Goal: Feedback & Contribution: Leave review/rating

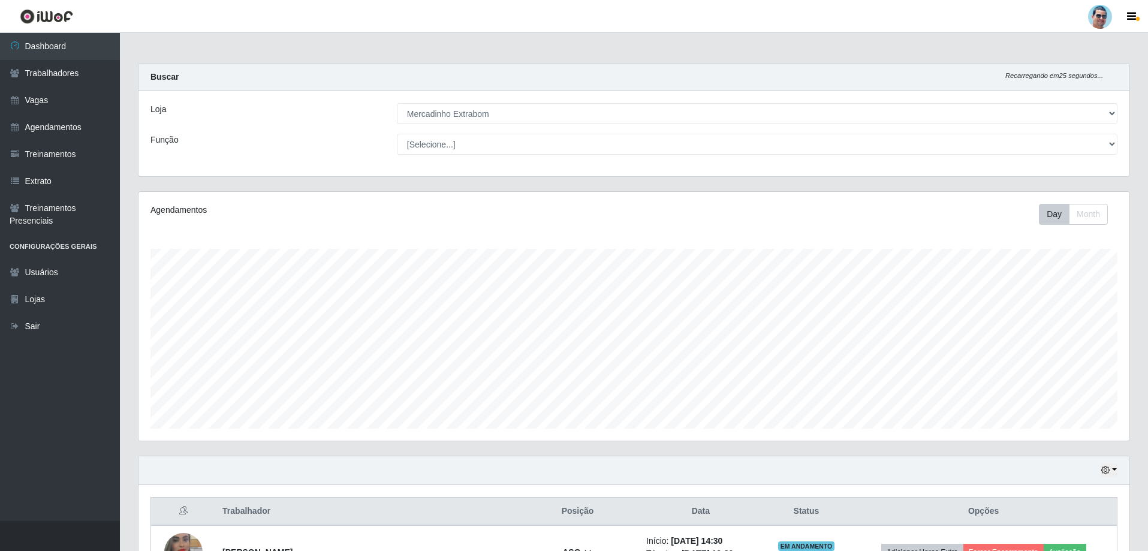
select select "175"
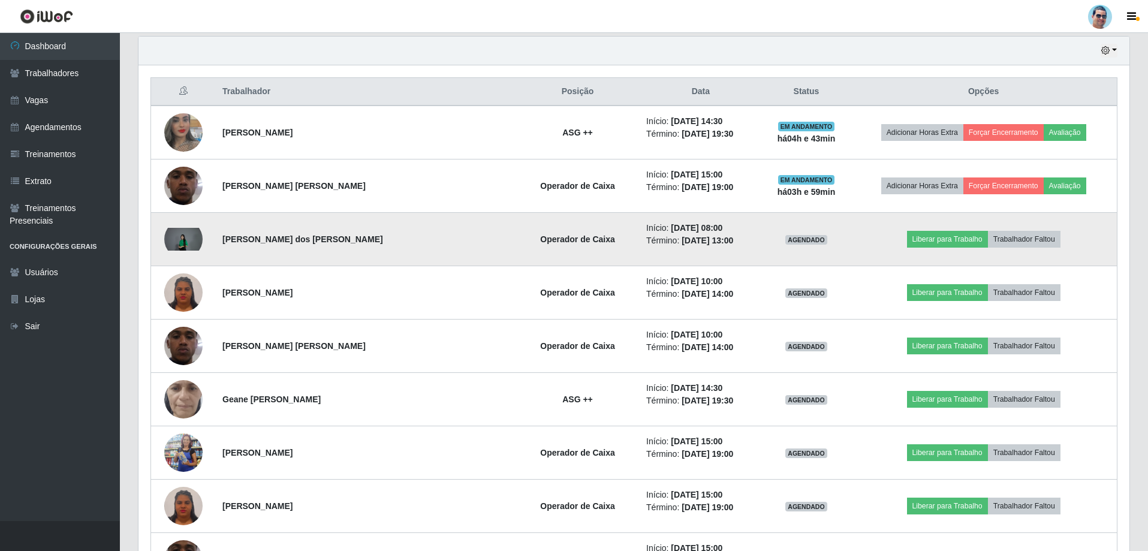
scroll to position [249, 991]
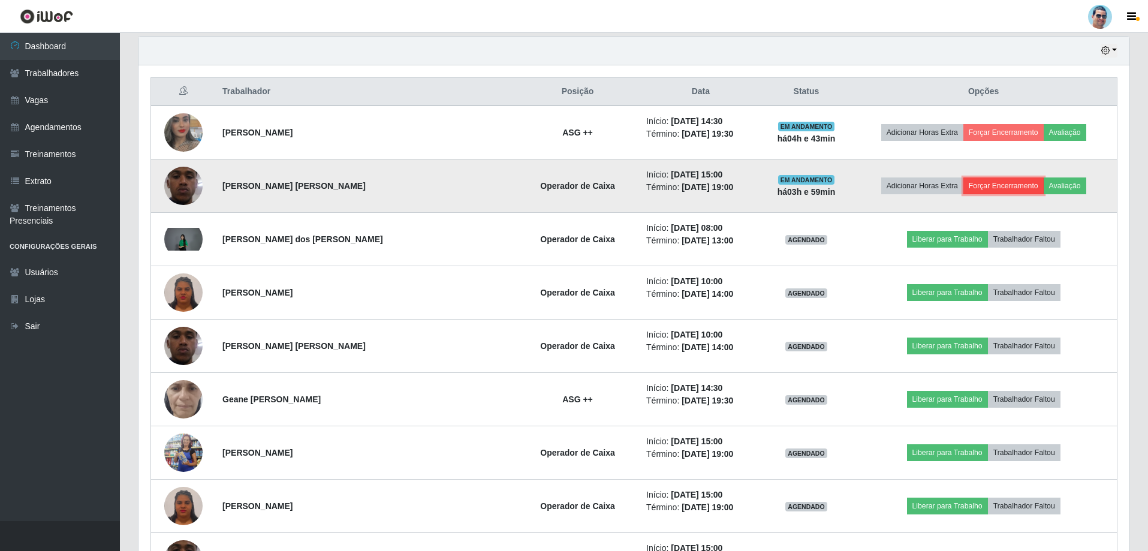
click at [979, 183] on button "Forçar Encerramento" at bounding box center [1003, 185] width 80 height 17
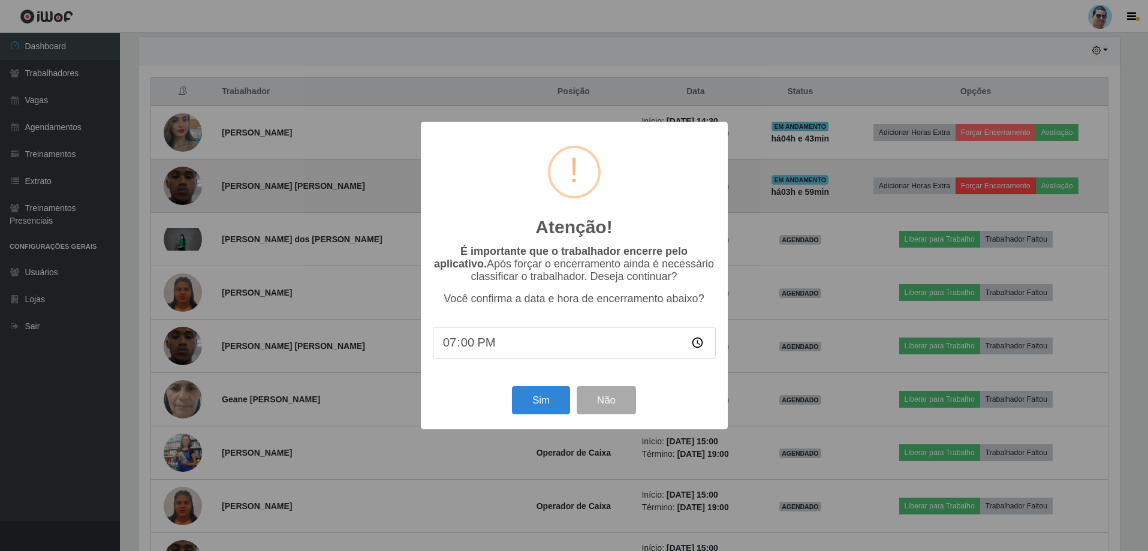
scroll to position [249, 985]
type input "19:12"
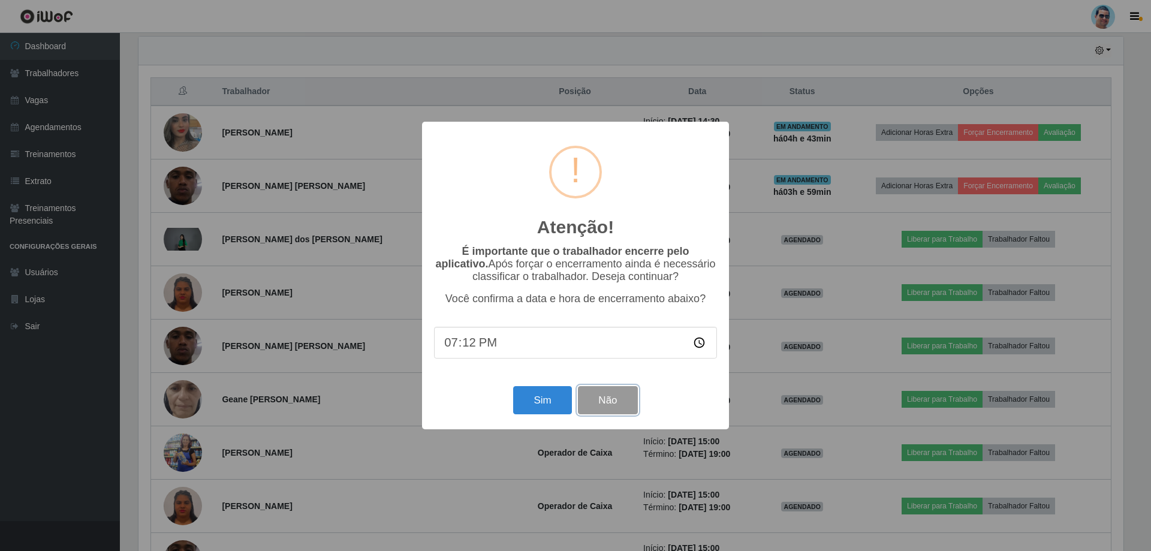
click at [625, 406] on button "Não" at bounding box center [607, 400] width 59 height 28
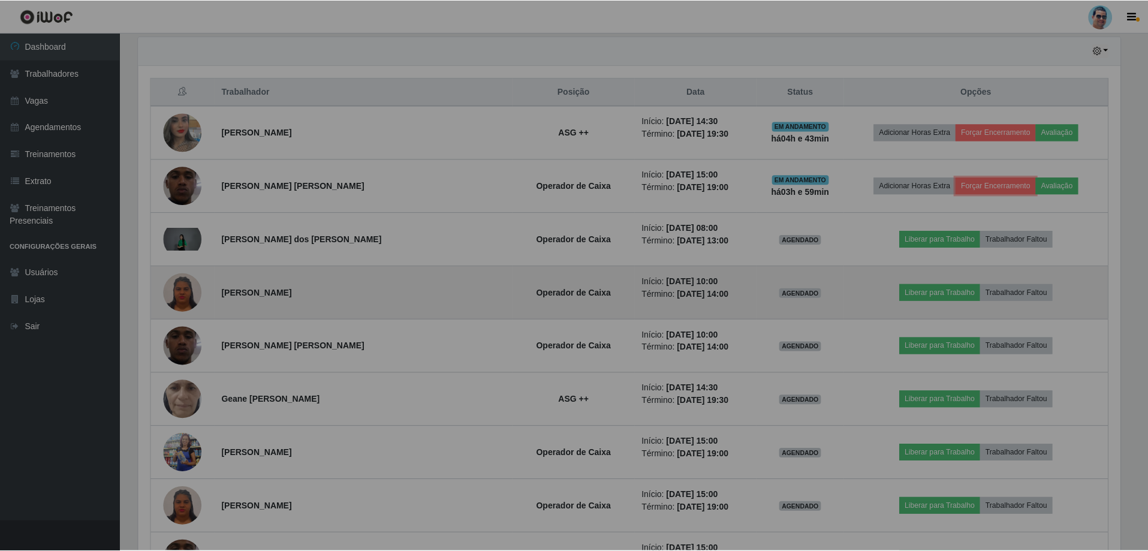
scroll to position [249, 991]
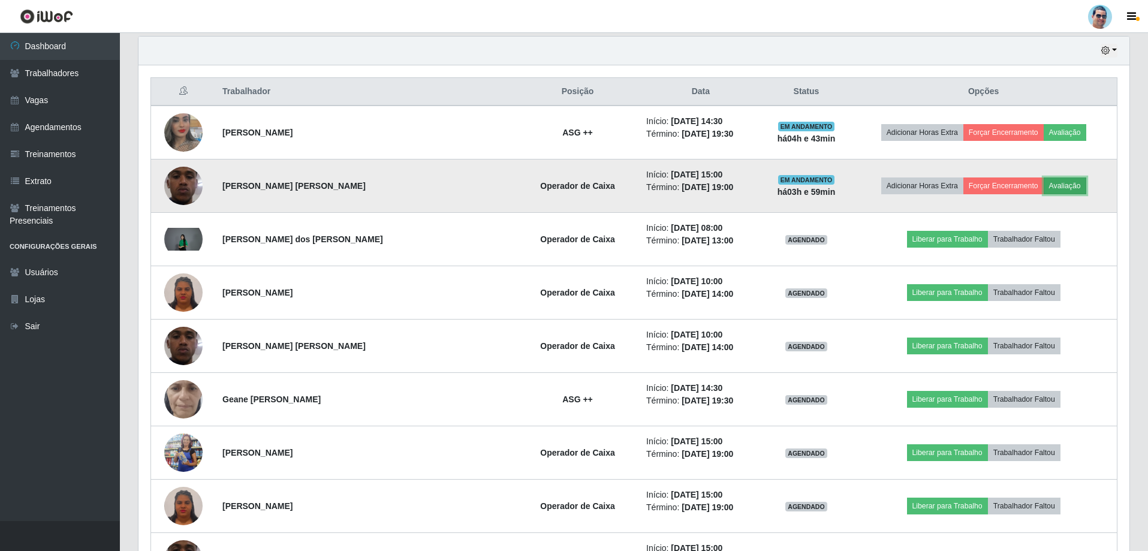
click at [1064, 189] on button "Avaliação" at bounding box center [1065, 185] width 43 height 17
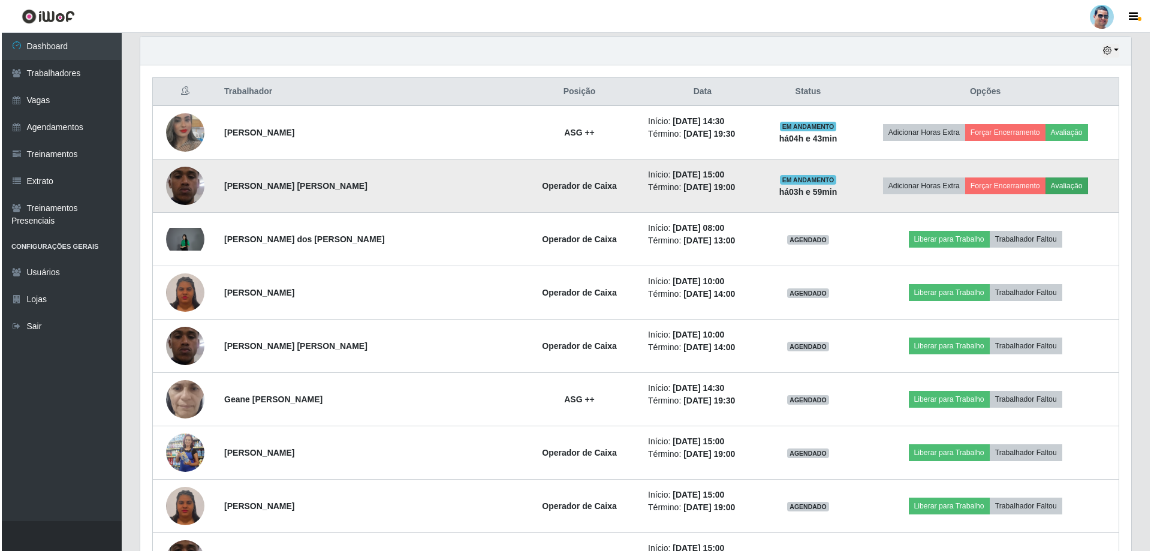
scroll to position [249, 985]
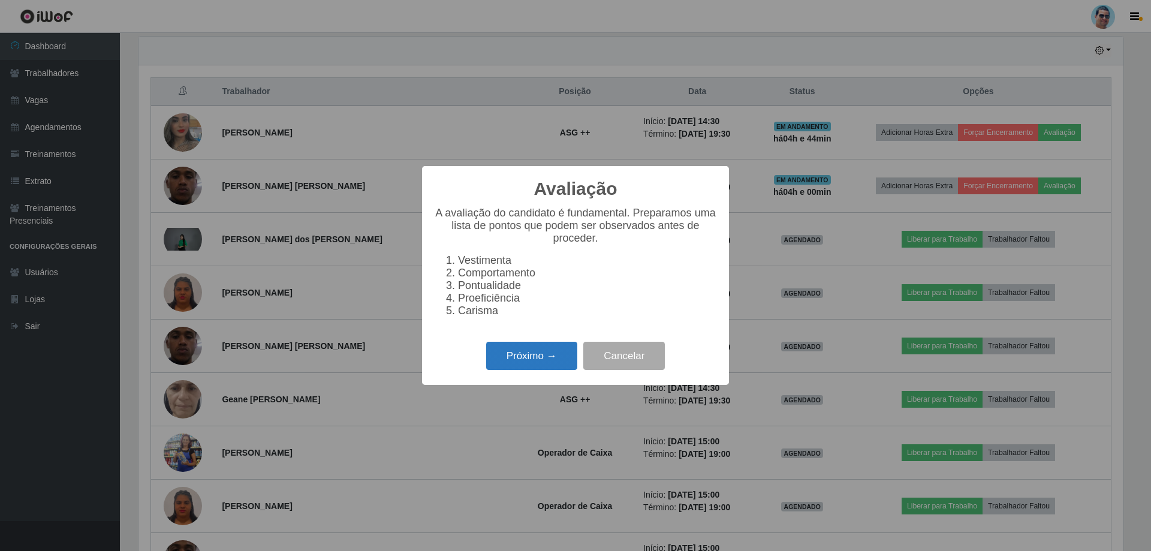
click at [506, 363] on button "Próximo →" at bounding box center [531, 356] width 91 height 28
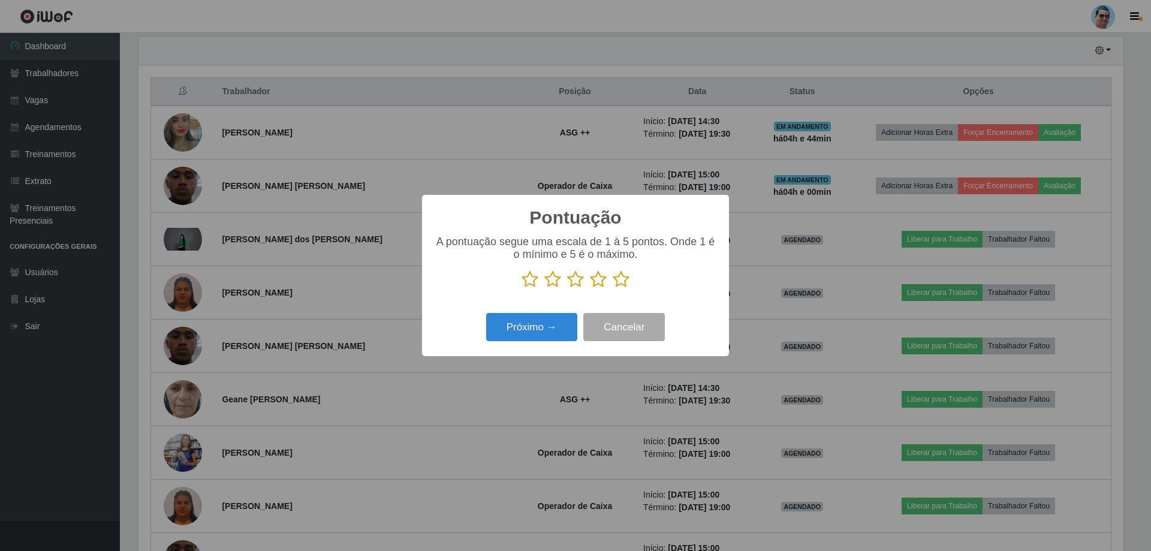
scroll to position [599122, 598386]
click at [619, 282] on icon at bounding box center [621, 279] width 17 height 18
click at [613, 288] on input "radio" at bounding box center [613, 288] width 0 height 0
click at [567, 328] on button "Próximo →" at bounding box center [531, 327] width 91 height 28
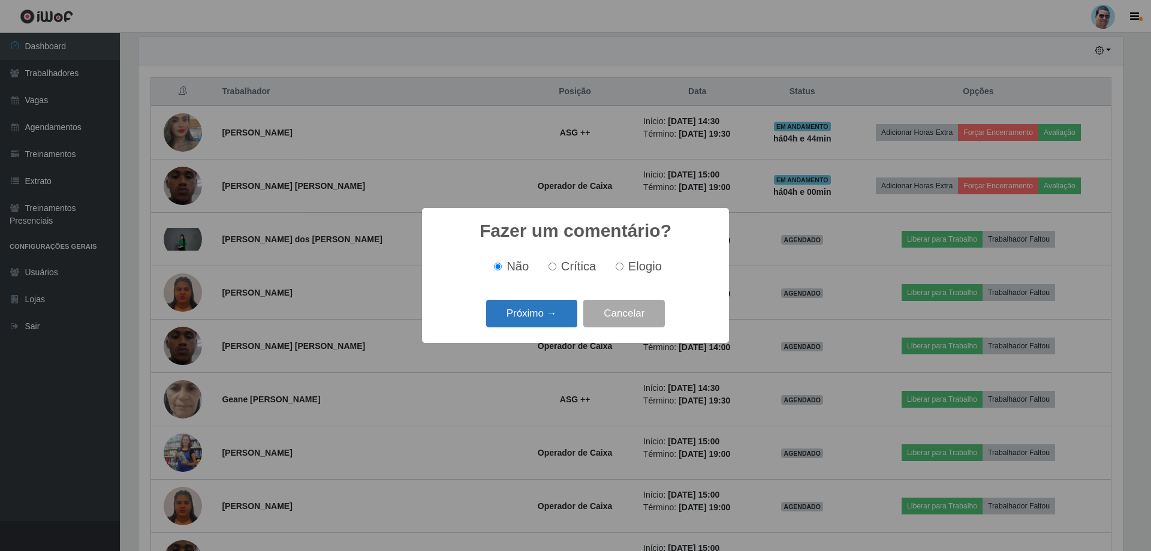
click at [566, 307] on button "Próximo →" at bounding box center [531, 314] width 91 height 28
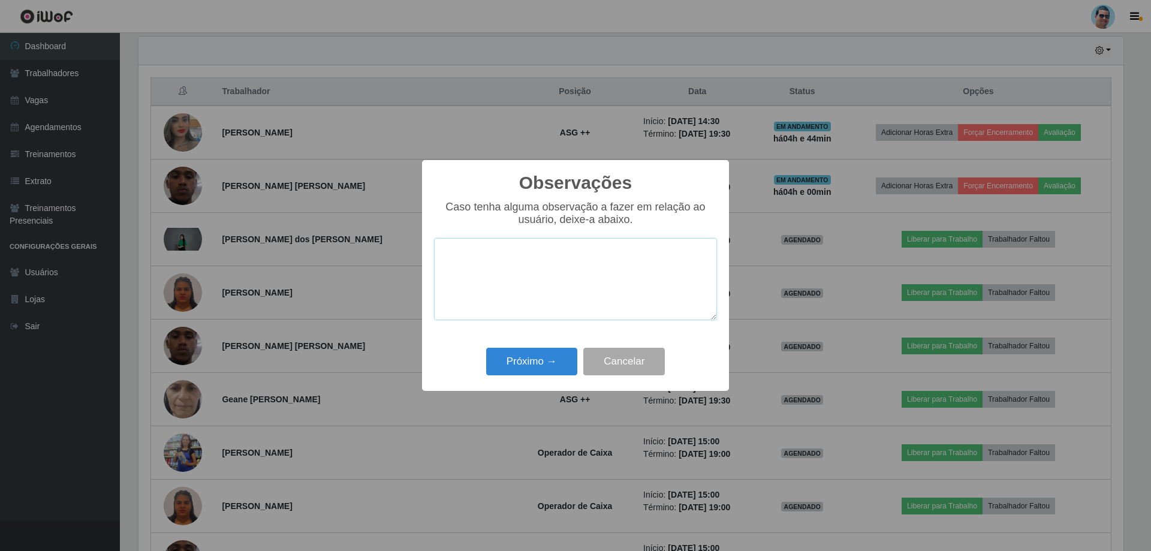
click at [479, 258] on textarea at bounding box center [575, 279] width 283 height 82
type textarea "p"
type textarea "operador excelente."
click at [506, 361] on button "Próximo →" at bounding box center [531, 362] width 91 height 28
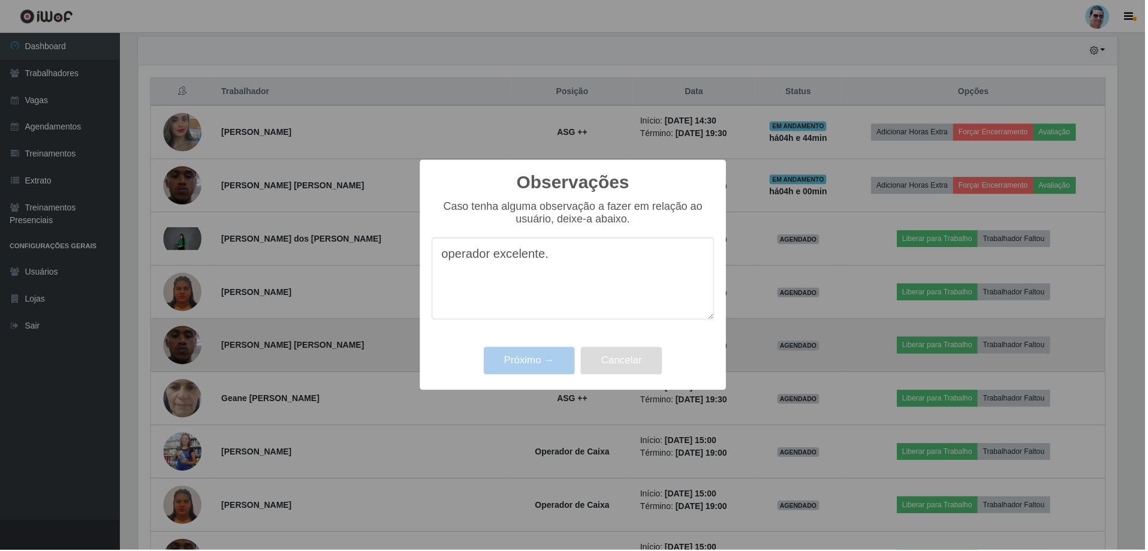
scroll to position [249, 991]
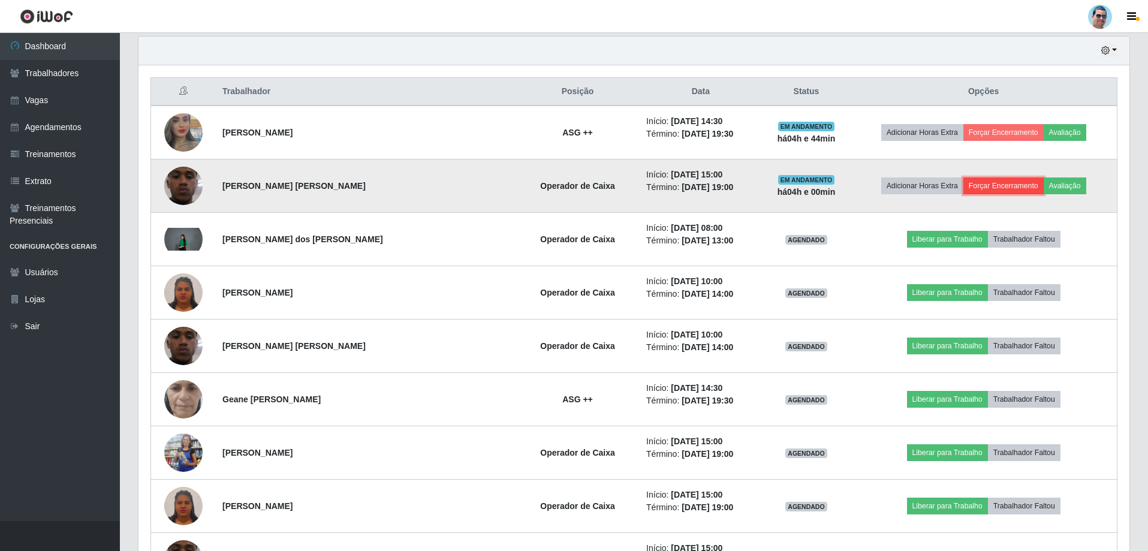
click at [1002, 177] on button "Forçar Encerramento" at bounding box center [1003, 185] width 80 height 17
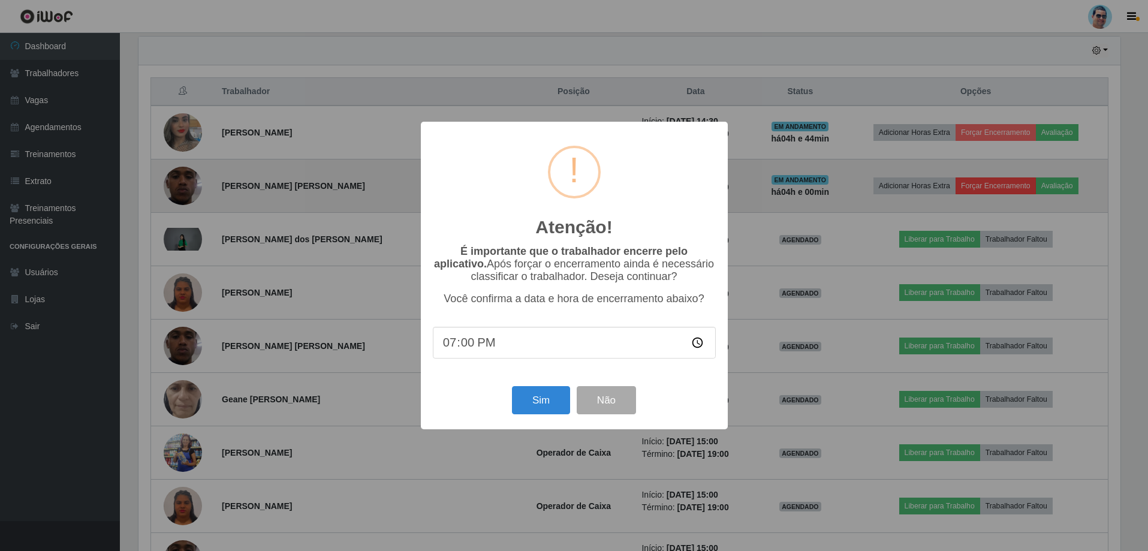
scroll to position [249, 985]
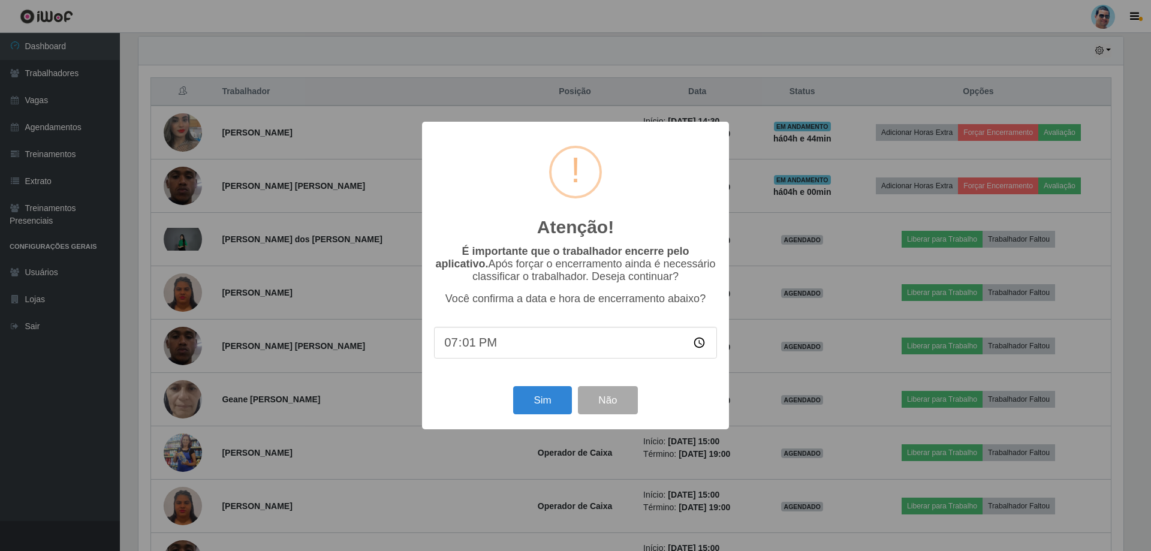
type input "19:12"
click at [535, 399] on button "Sim" at bounding box center [542, 400] width 58 height 28
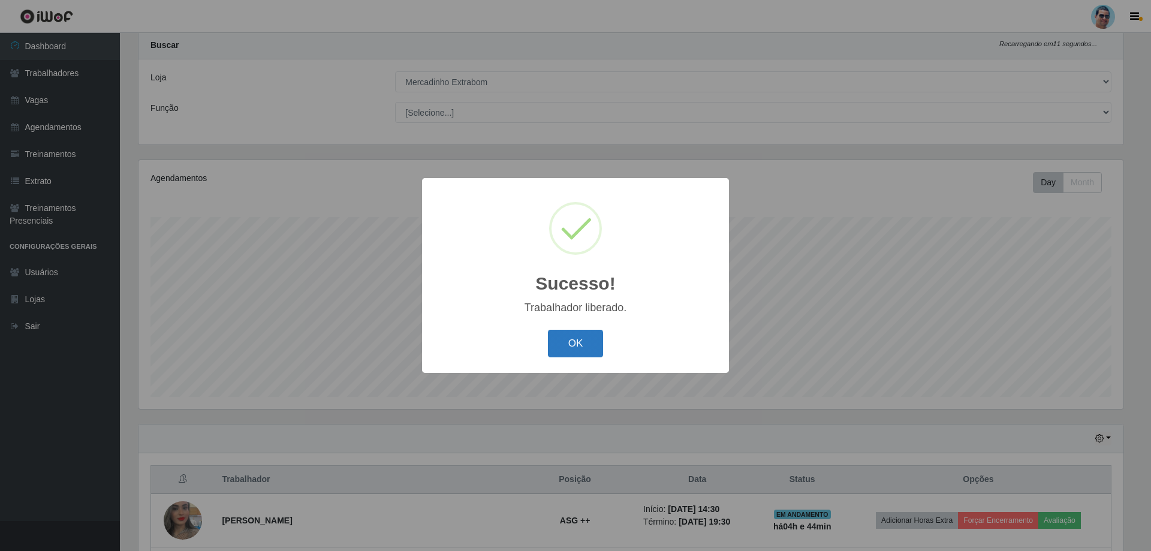
click at [560, 339] on button "OK" at bounding box center [576, 344] width 56 height 28
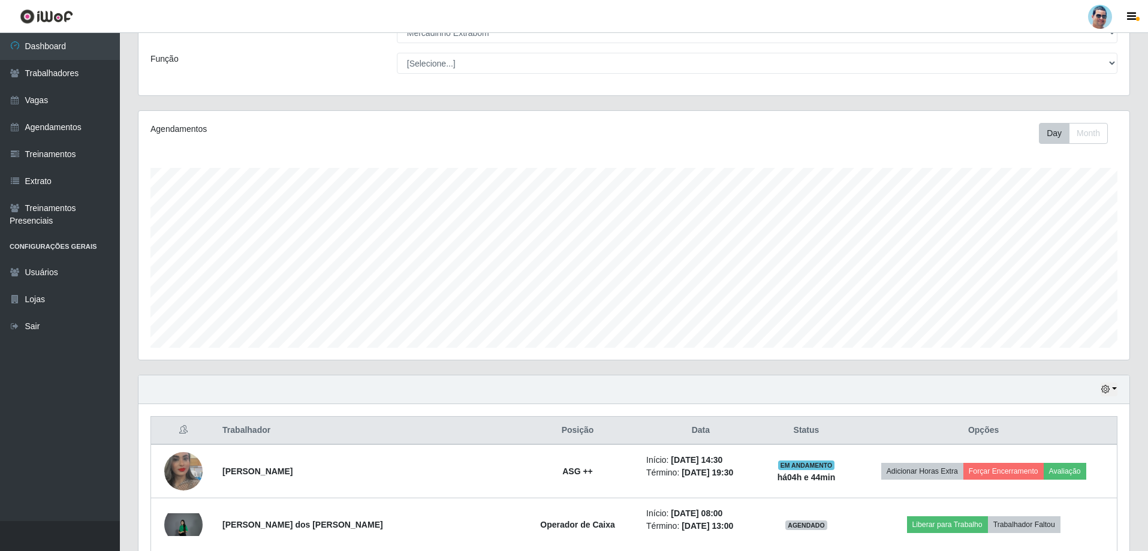
scroll to position [92, 0]
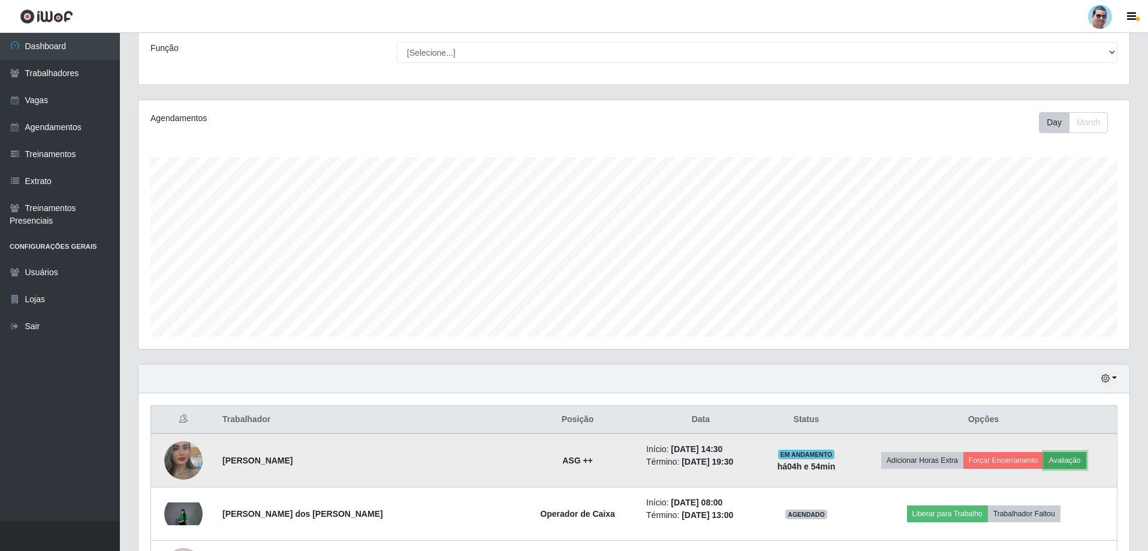
click at [1055, 458] on button "Avaliação" at bounding box center [1065, 460] width 43 height 17
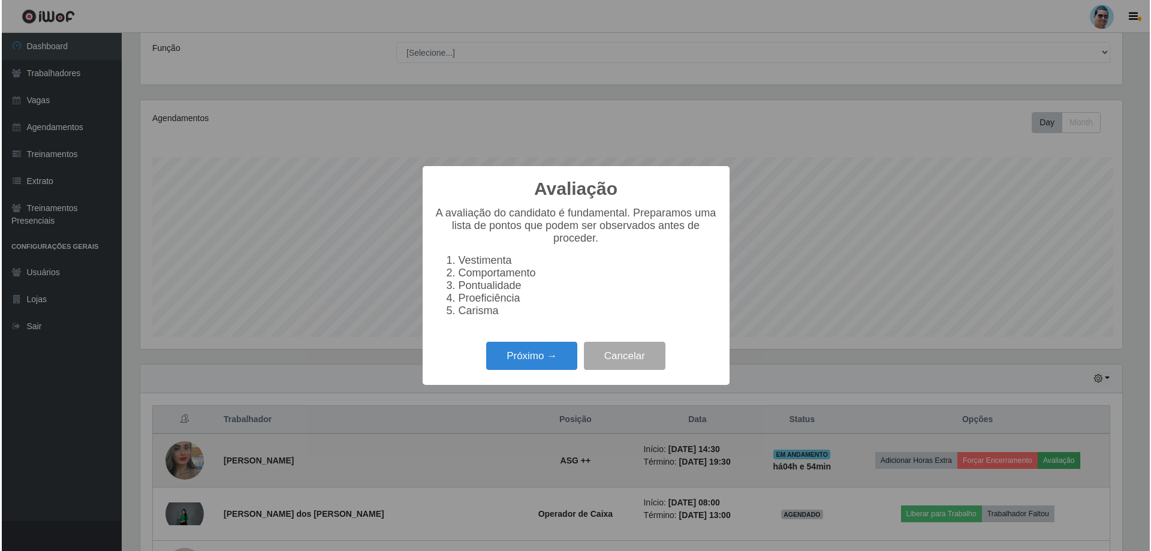
scroll to position [249, 985]
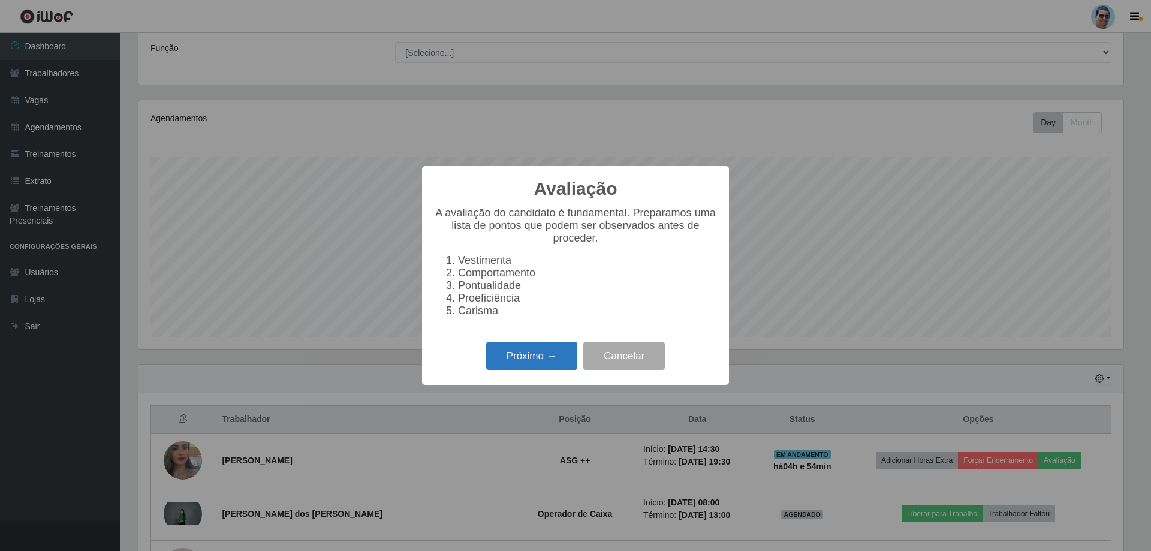
click at [560, 359] on button "Próximo →" at bounding box center [531, 356] width 91 height 28
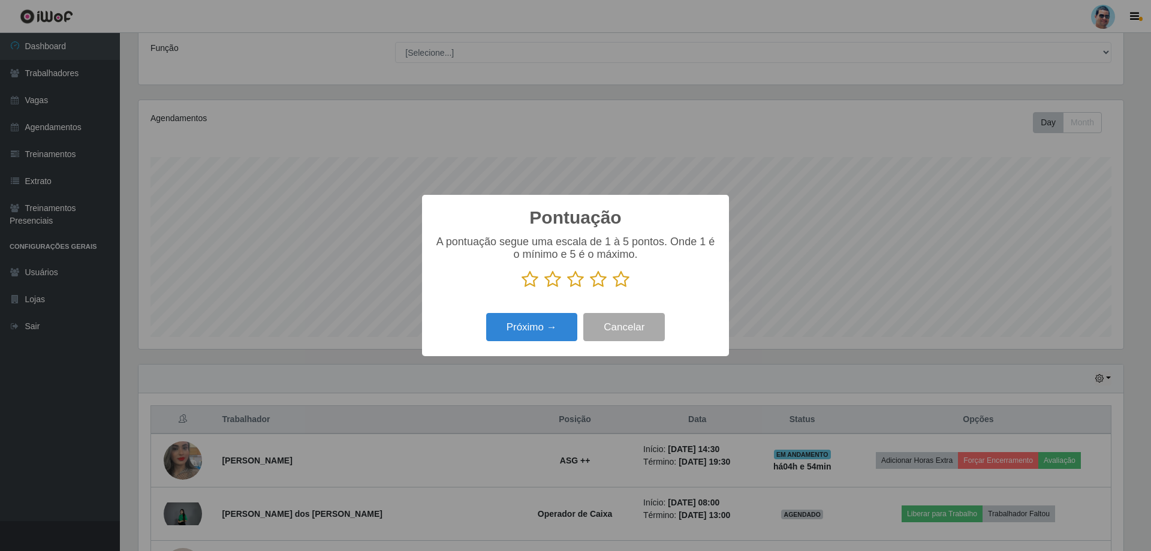
click at [623, 281] on icon at bounding box center [621, 279] width 17 height 18
click at [613, 288] on input "radio" at bounding box center [613, 288] width 0 height 0
click at [515, 330] on button "Próximo →" at bounding box center [531, 327] width 91 height 28
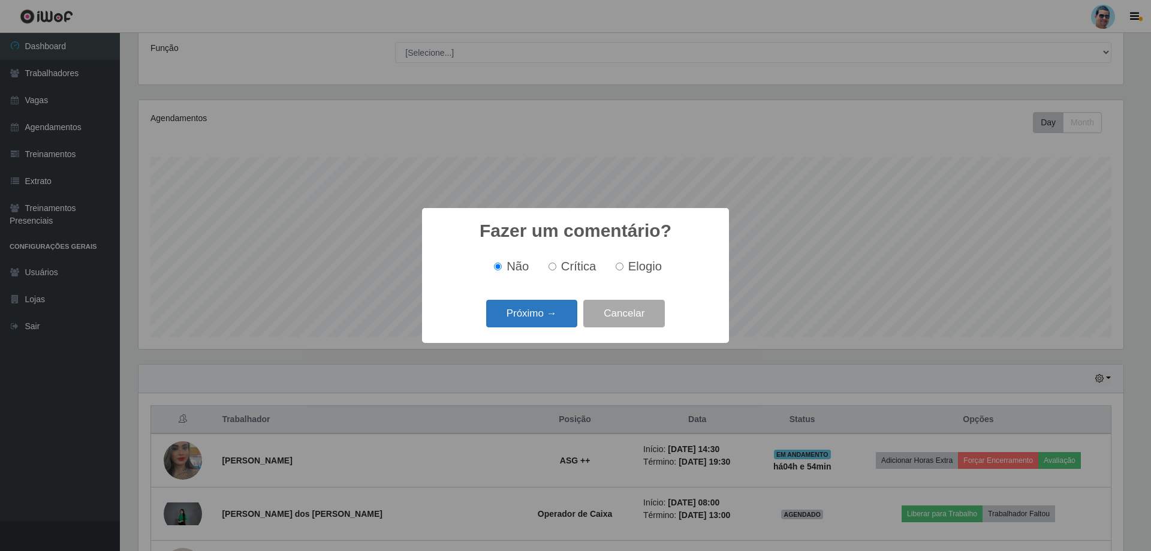
click at [549, 314] on button "Próximo →" at bounding box center [531, 314] width 91 height 28
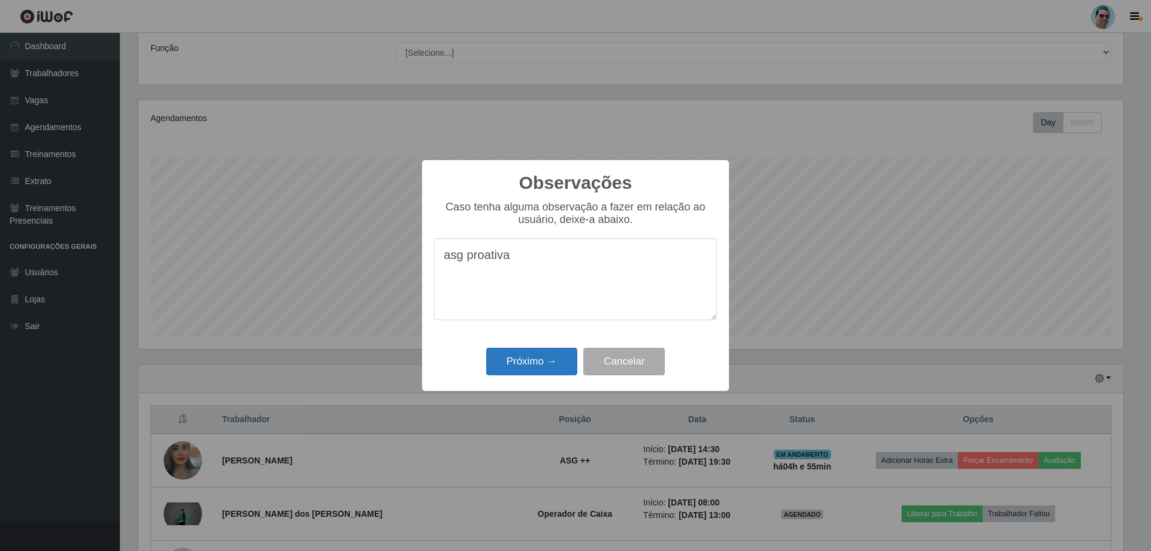
type textarea "asg proativa"
click at [537, 367] on button "Próximo →" at bounding box center [531, 362] width 91 height 28
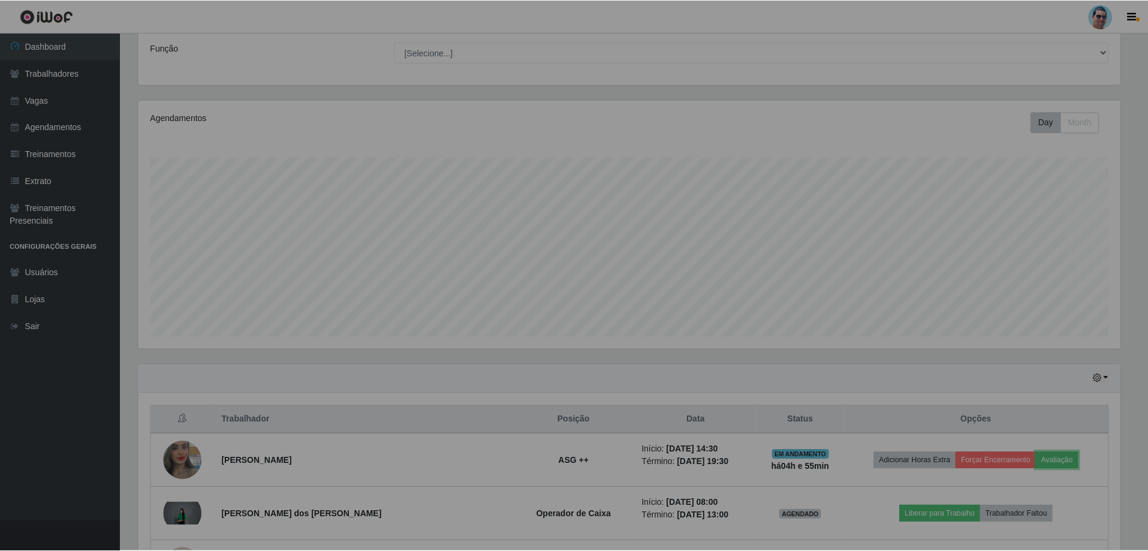
scroll to position [249, 991]
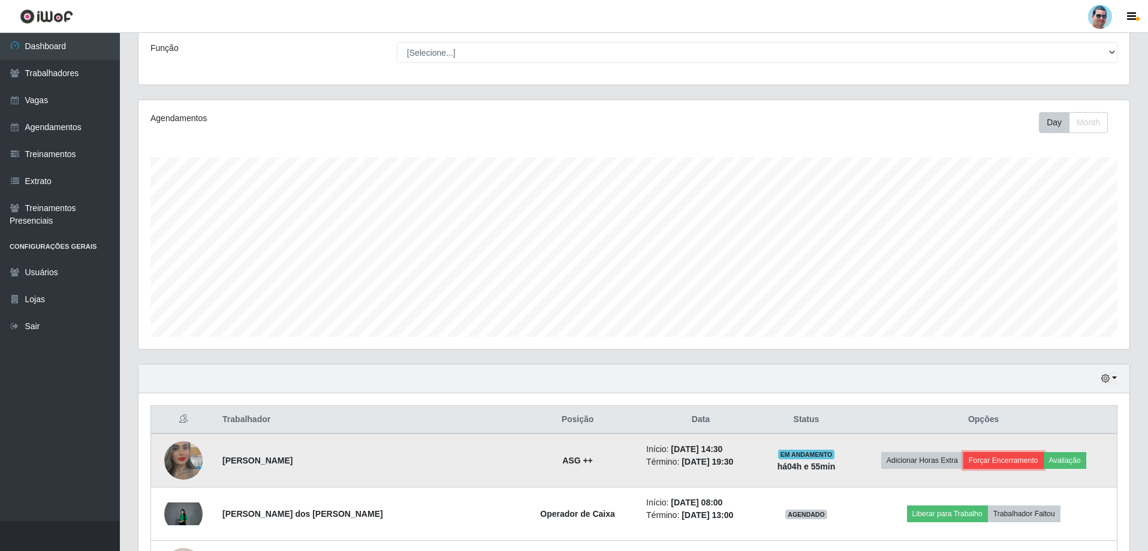
click at [988, 453] on button "Forçar Encerramento" at bounding box center [1003, 460] width 80 height 17
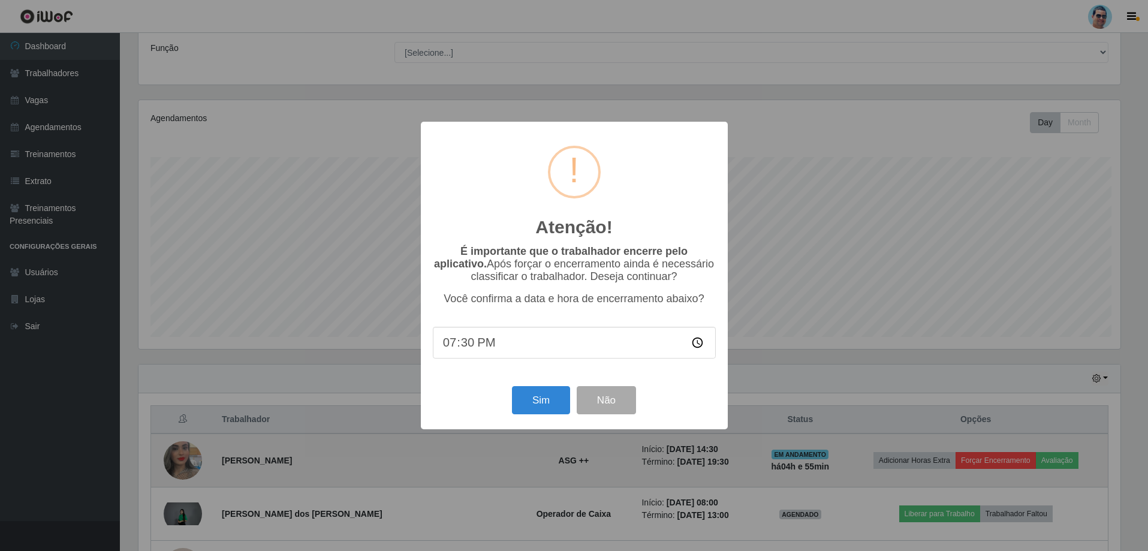
scroll to position [249, 985]
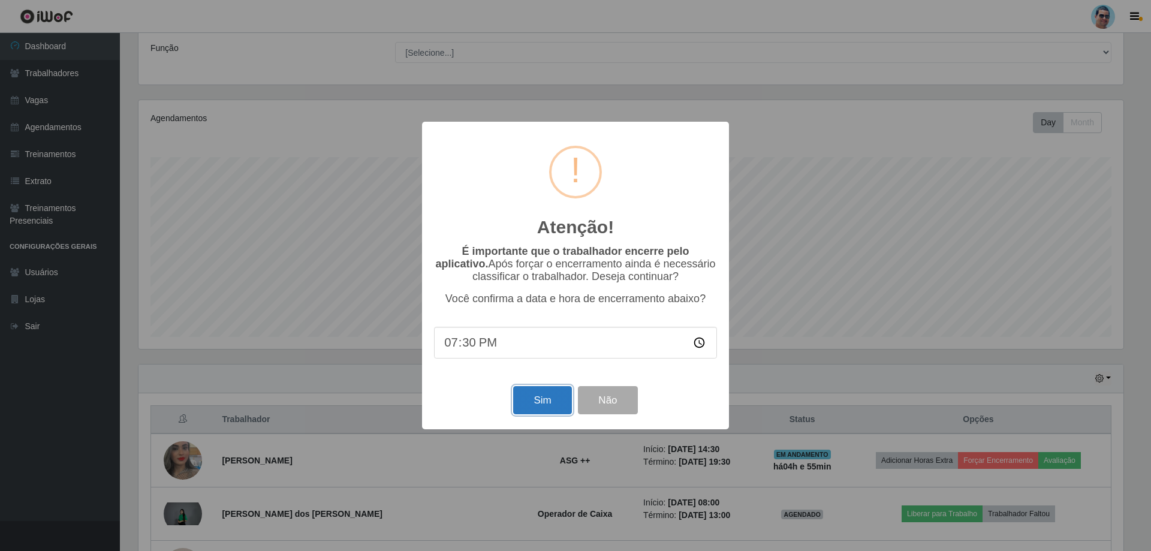
click at [530, 408] on button "Sim" at bounding box center [542, 400] width 58 height 28
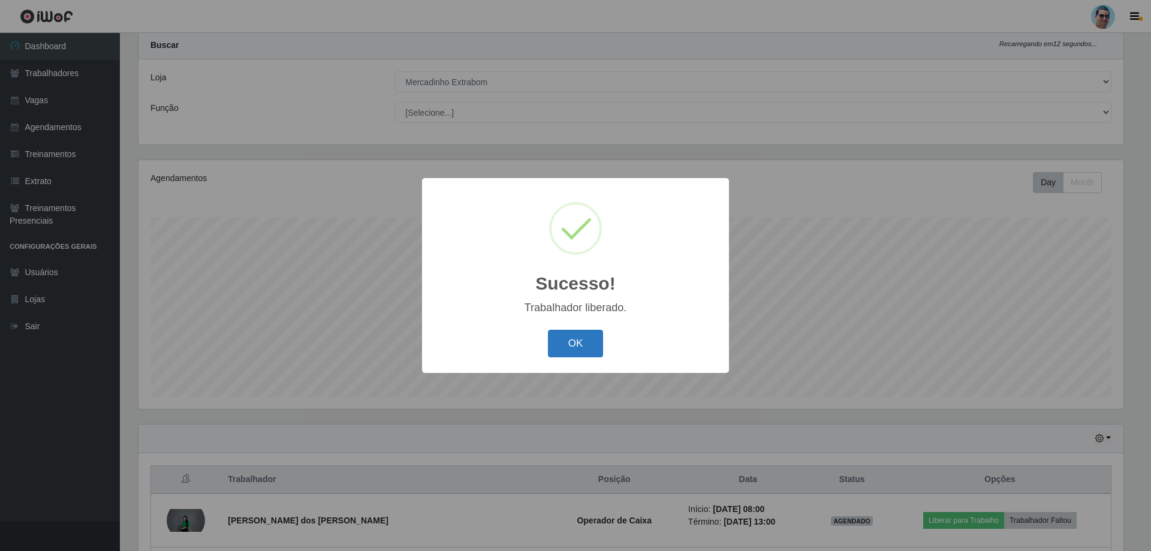
click at [577, 337] on button "OK" at bounding box center [576, 344] width 56 height 28
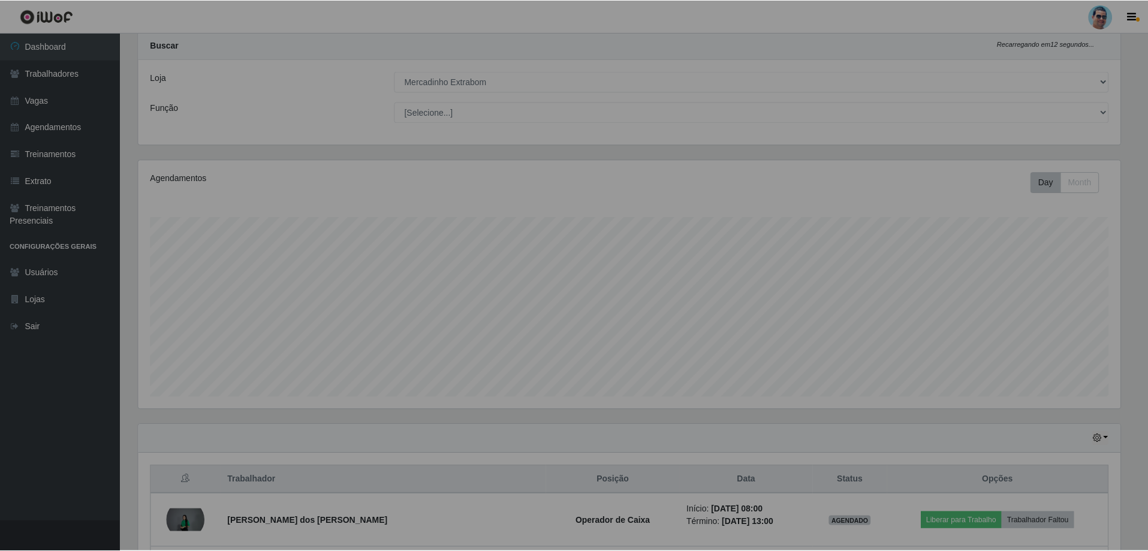
scroll to position [249, 991]
